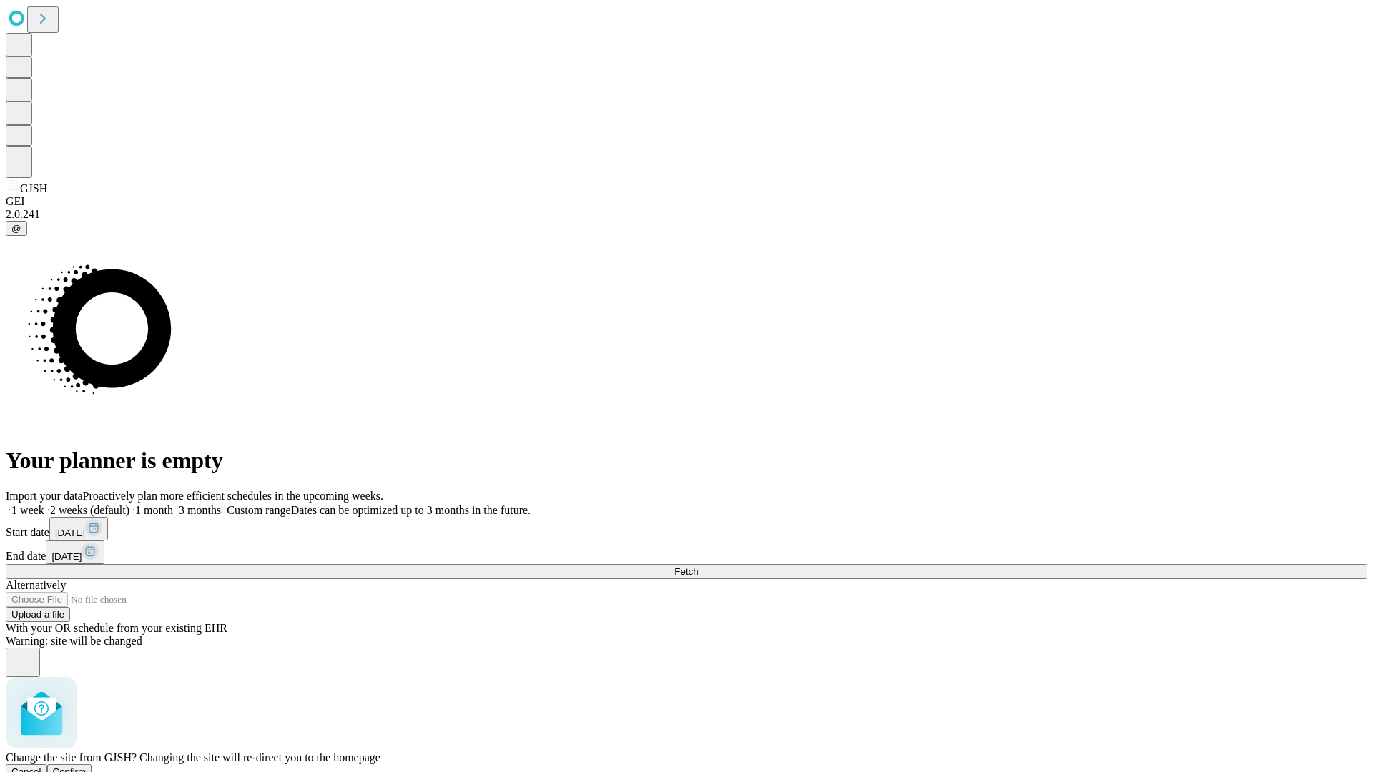
click at [87, 767] on span "Confirm" at bounding box center [70, 772] width 34 height 11
click at [129, 504] on label "2 weeks (default)" at bounding box center [86, 510] width 85 height 12
click at [698, 566] on span "Fetch" at bounding box center [686, 571] width 24 height 11
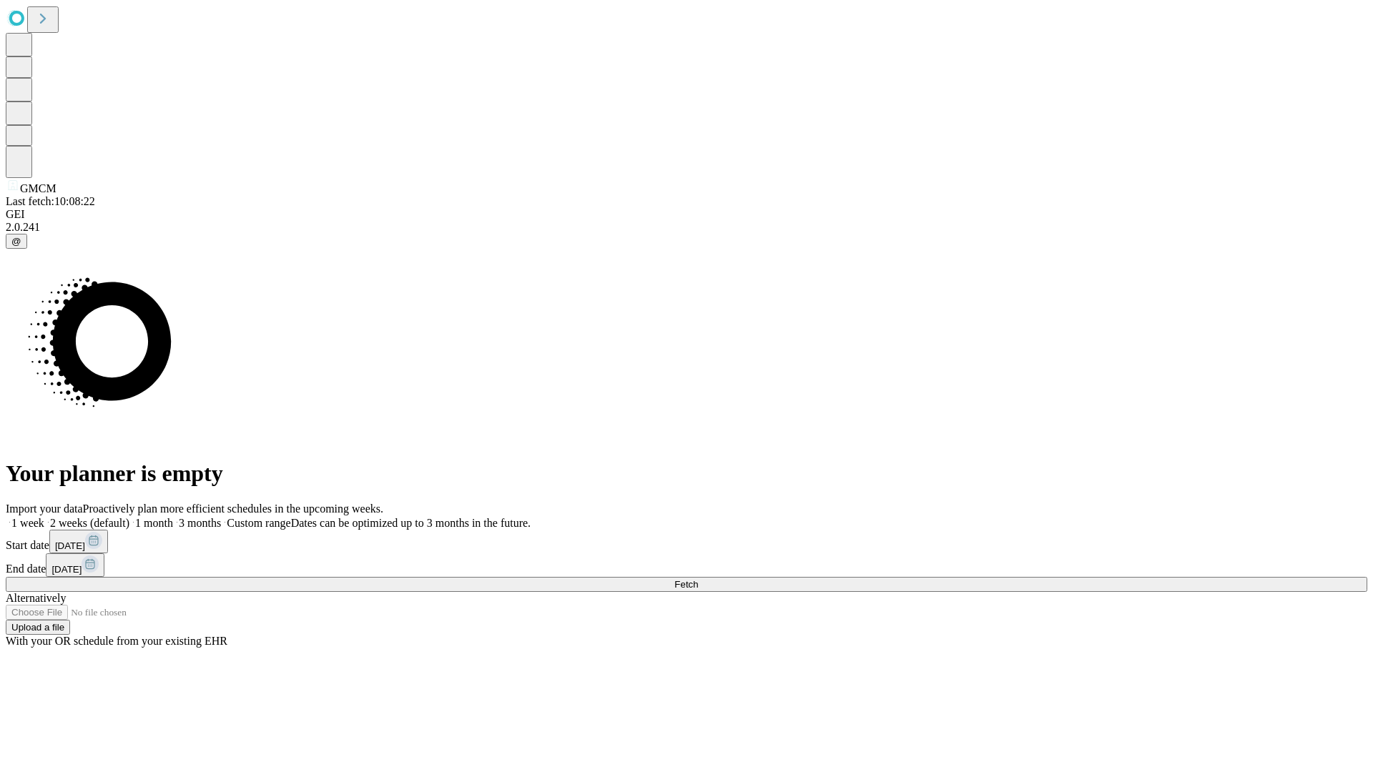
click at [129, 517] on label "2 weeks (default)" at bounding box center [86, 523] width 85 height 12
click at [698, 579] on span "Fetch" at bounding box center [686, 584] width 24 height 11
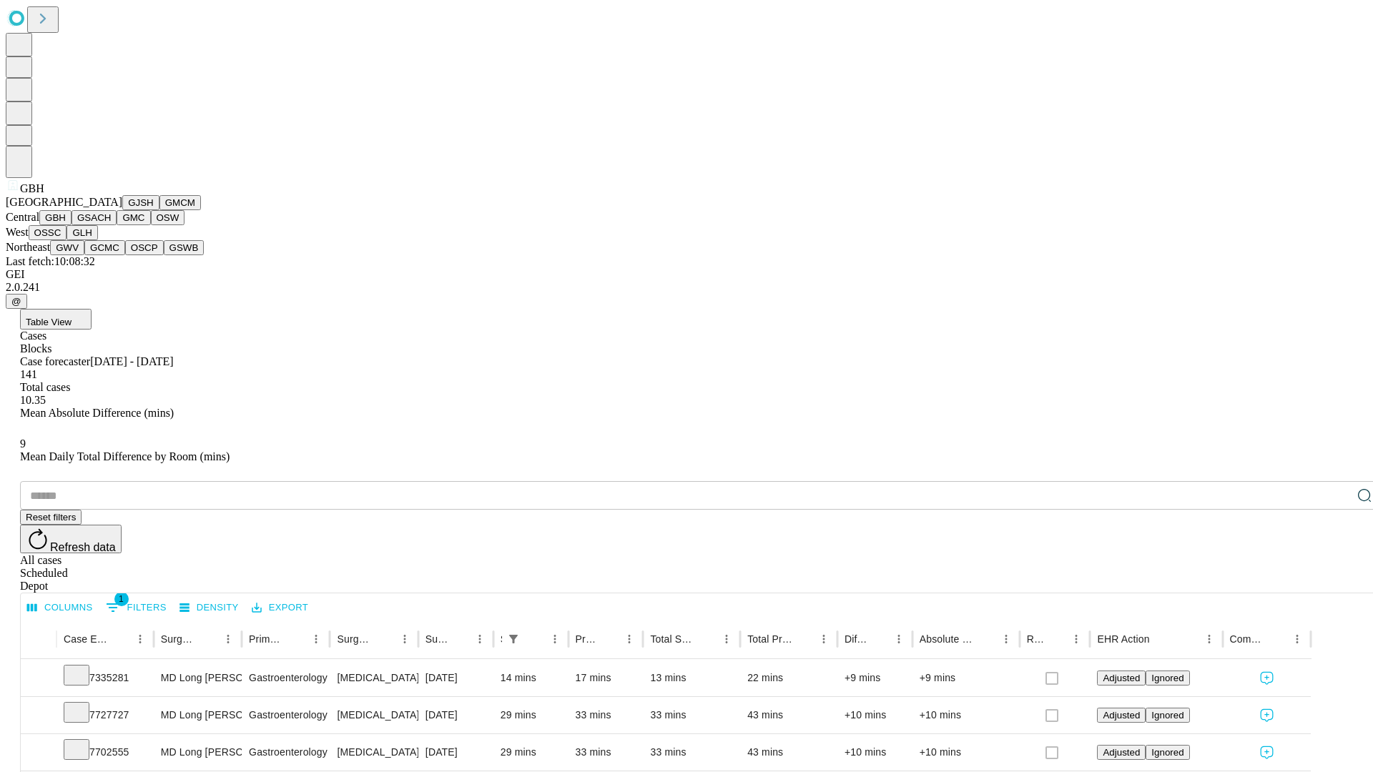
click at [111, 225] on button "GSACH" at bounding box center [94, 217] width 45 height 15
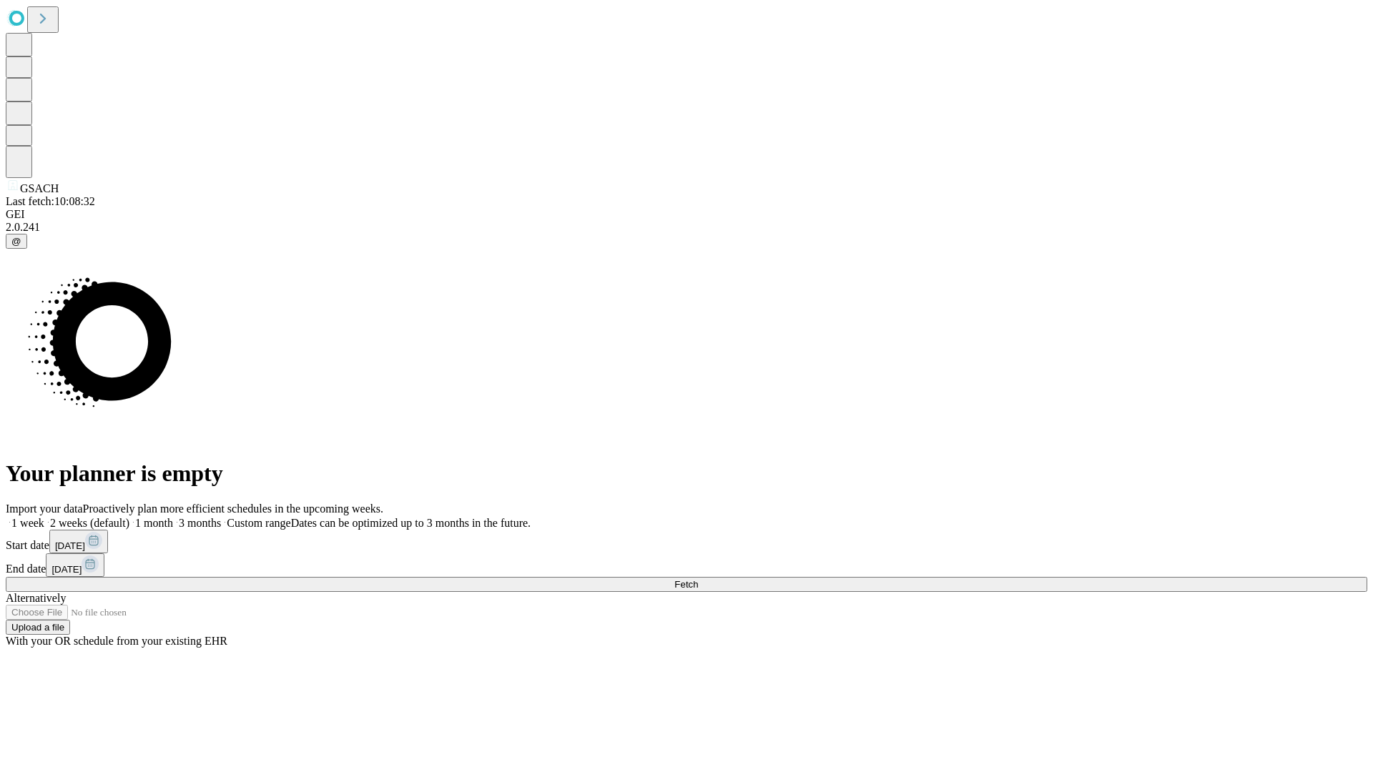
click at [129, 517] on label "2 weeks (default)" at bounding box center [86, 523] width 85 height 12
click at [698, 579] on span "Fetch" at bounding box center [686, 584] width 24 height 11
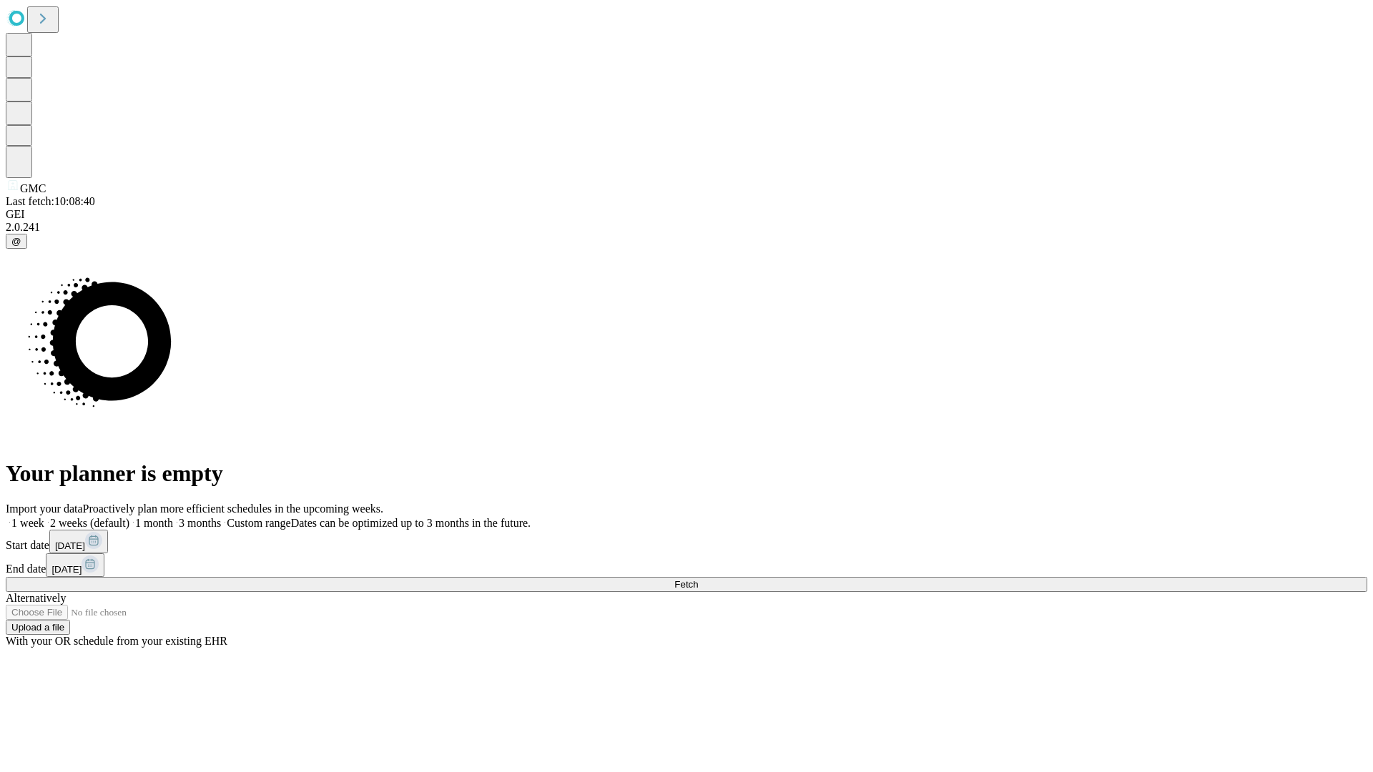
click at [129, 517] on label "2 weeks (default)" at bounding box center [86, 523] width 85 height 12
click at [698, 579] on span "Fetch" at bounding box center [686, 584] width 24 height 11
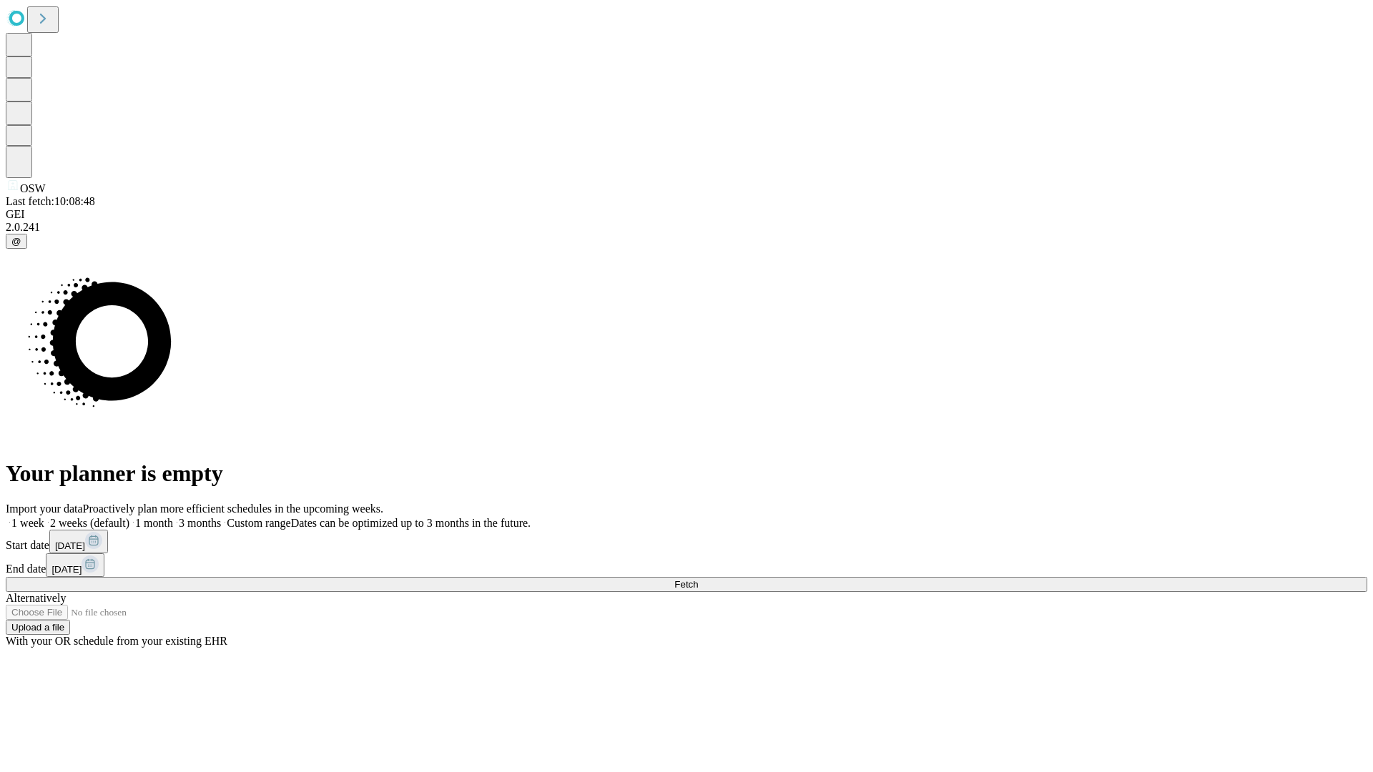
click at [129, 517] on label "2 weeks (default)" at bounding box center [86, 523] width 85 height 12
click at [698, 579] on span "Fetch" at bounding box center [686, 584] width 24 height 11
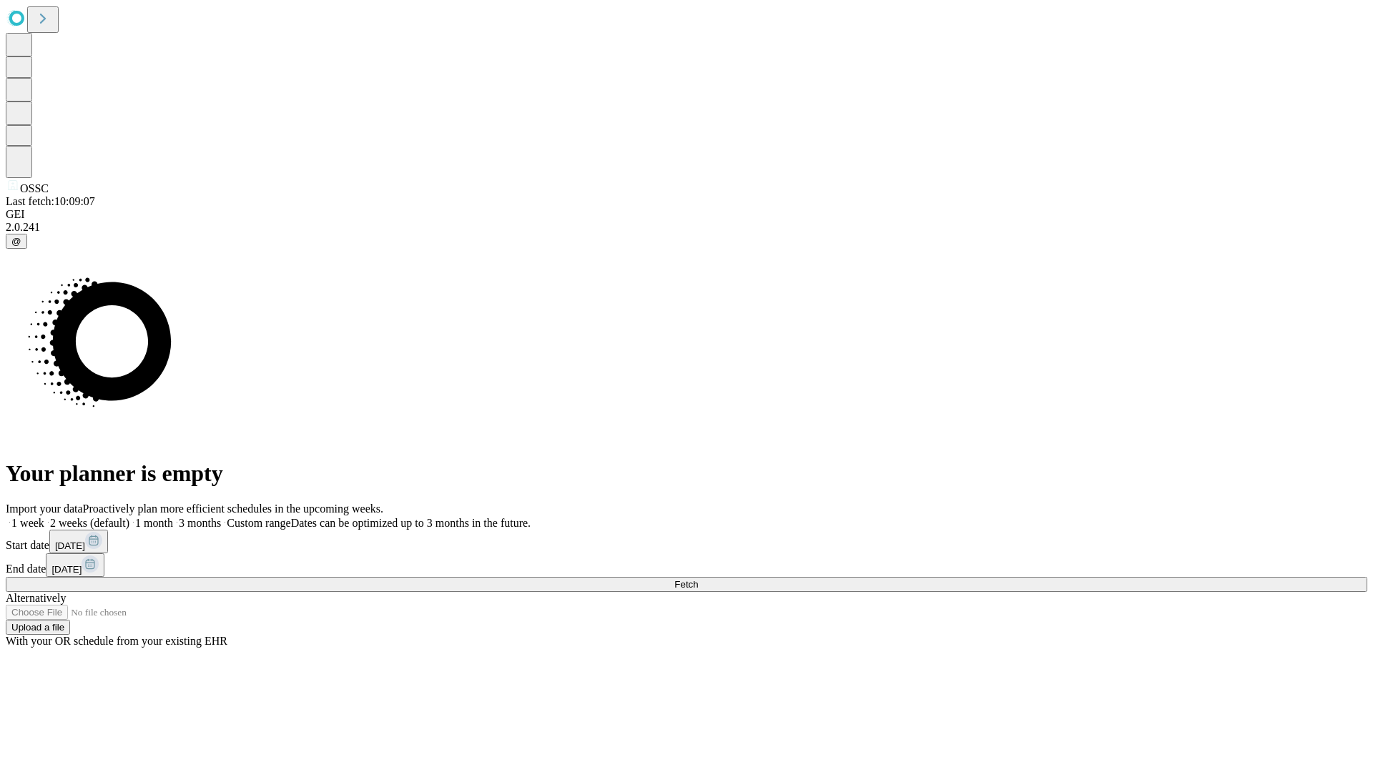
click at [129, 517] on label "2 weeks (default)" at bounding box center [86, 523] width 85 height 12
click at [698, 579] on span "Fetch" at bounding box center [686, 584] width 24 height 11
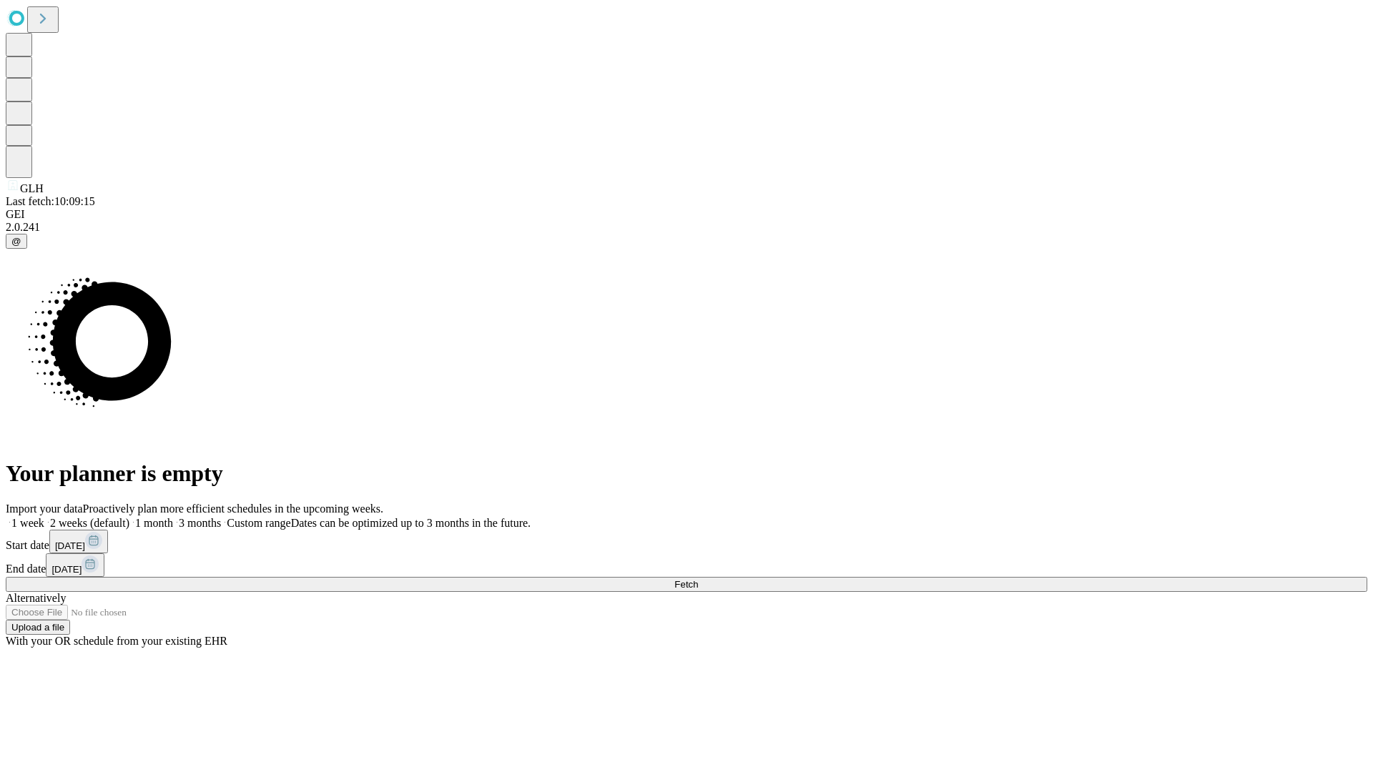
click at [698, 579] on span "Fetch" at bounding box center [686, 584] width 24 height 11
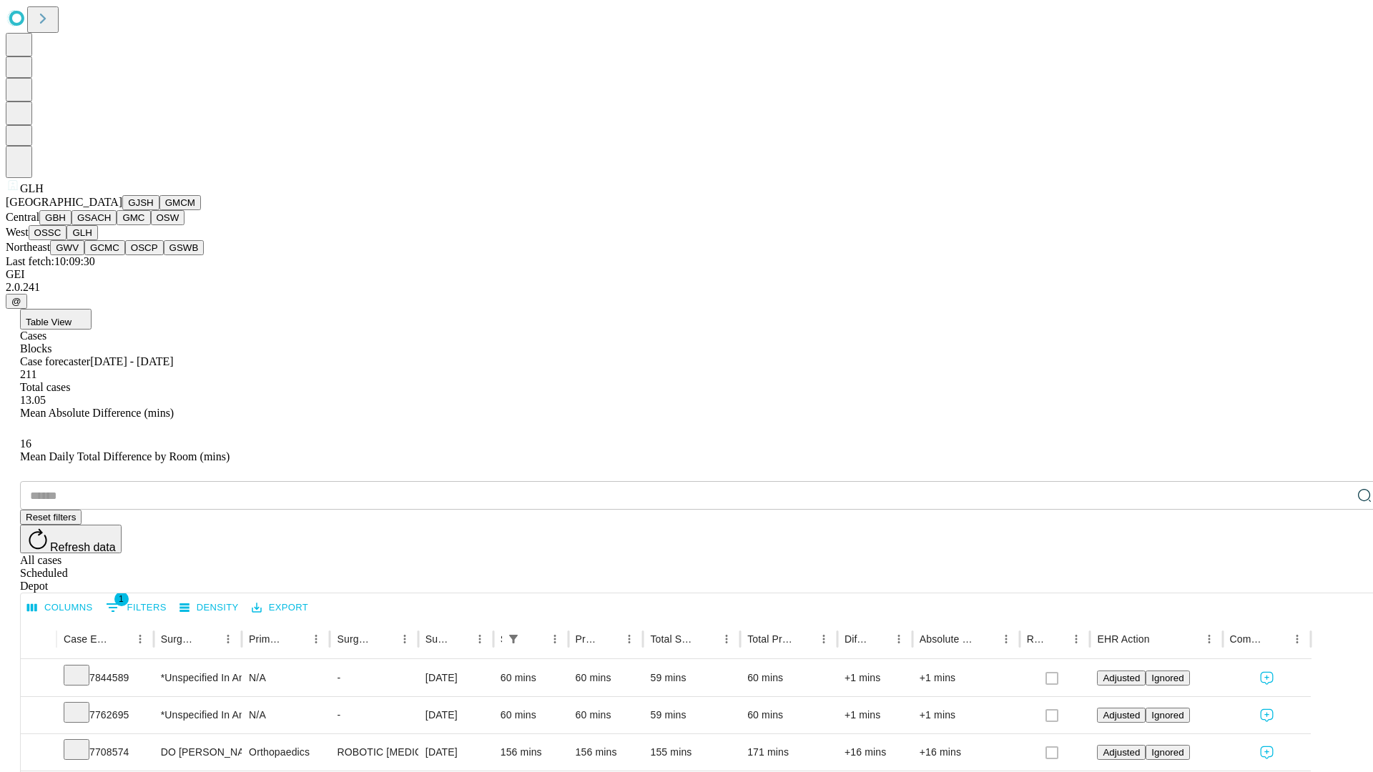
click at [84, 255] on button "GWV" at bounding box center [67, 247] width 34 height 15
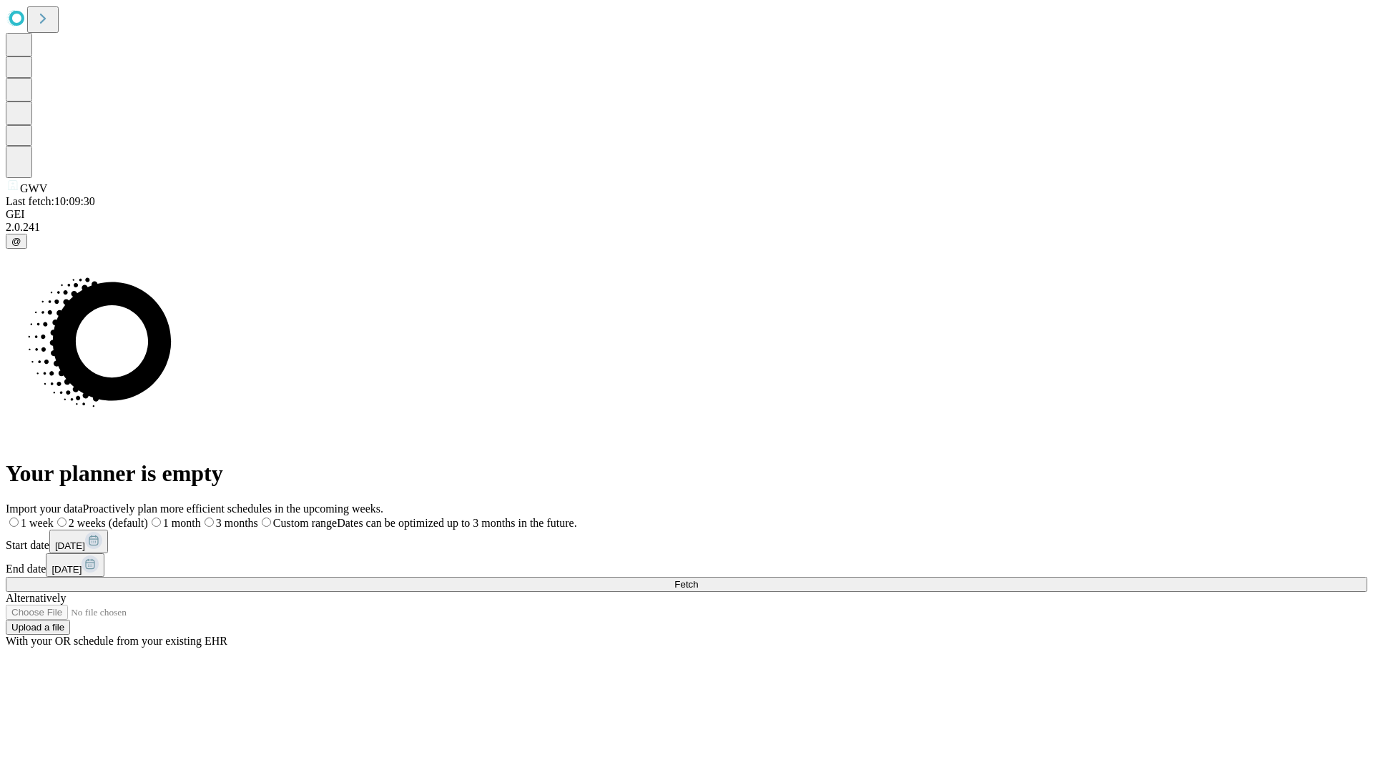
click at [148, 517] on label "2 weeks (default)" at bounding box center [101, 523] width 94 height 12
click at [698, 579] on span "Fetch" at bounding box center [686, 584] width 24 height 11
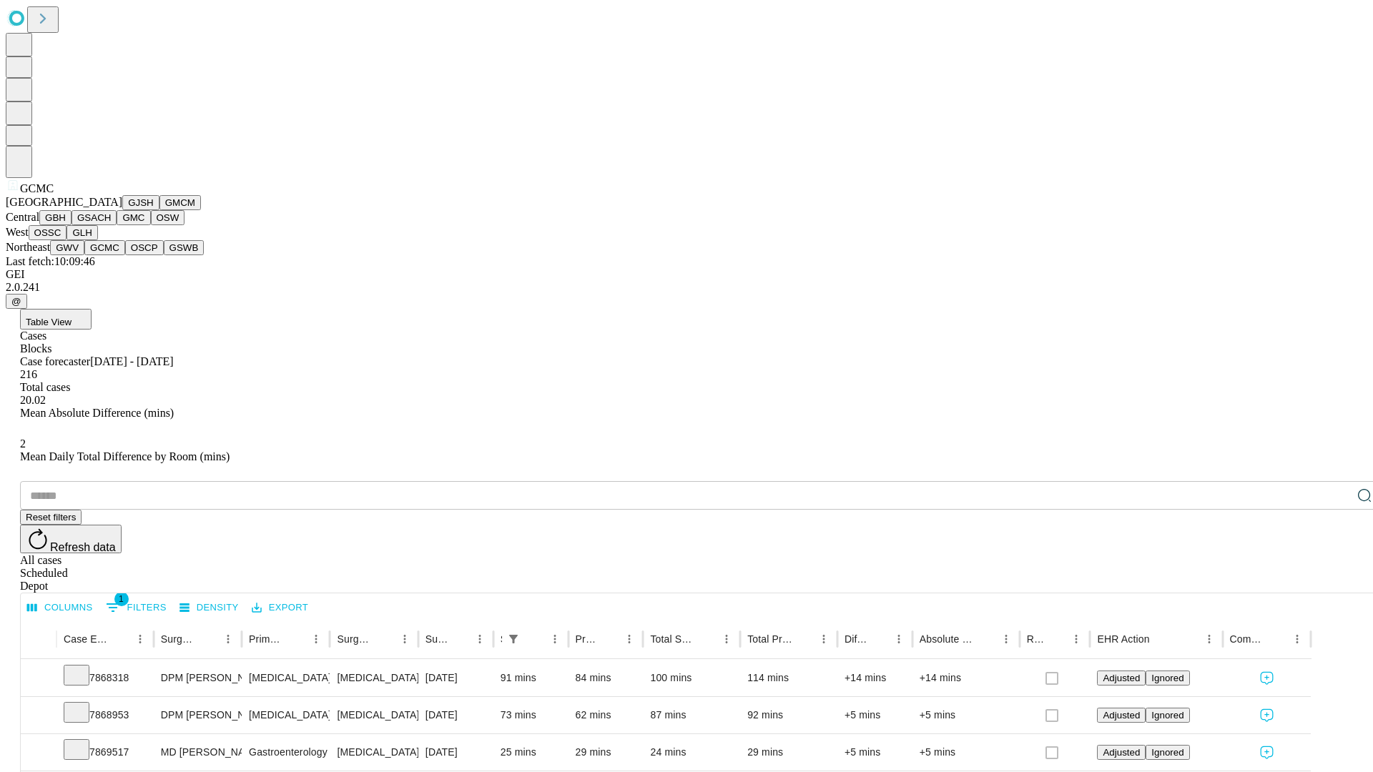
click at [125, 255] on button "OSCP" at bounding box center [144, 247] width 39 height 15
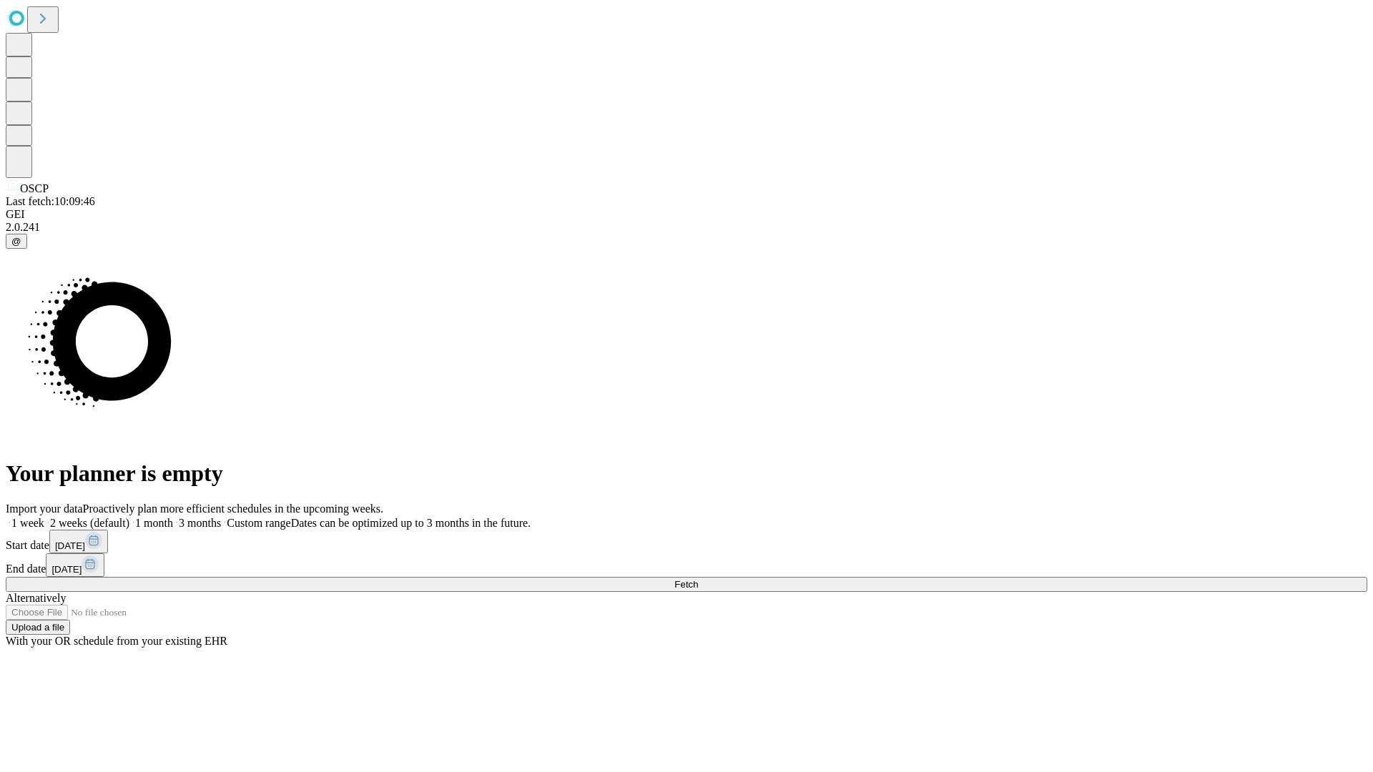
click at [129, 517] on label "2 weeks (default)" at bounding box center [86, 523] width 85 height 12
click at [698, 579] on span "Fetch" at bounding box center [686, 584] width 24 height 11
